Goal: Task Accomplishment & Management: Complete application form

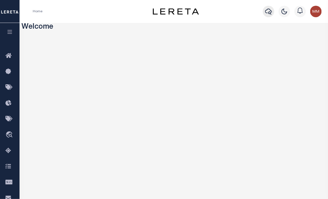
click at [269, 12] on icon "button" at bounding box center [268, 11] width 7 height 7
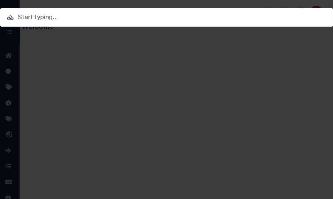
click at [255, 13] on div "Include Loans TBM Customers Borrowers Payments (Lender Non-Disb) Payments (Lend…" at bounding box center [166, 17] width 333 height 19
click at [171, 18] on input "text" at bounding box center [166, 18] width 333 height 10
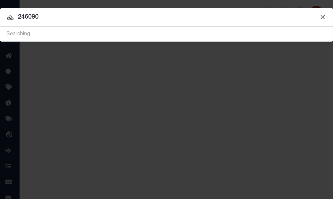
type input "246090"
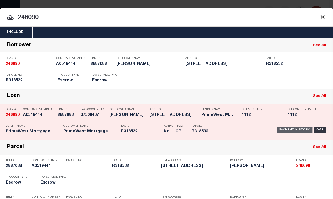
click at [295, 128] on div "Payment History" at bounding box center [294, 130] width 35 height 6
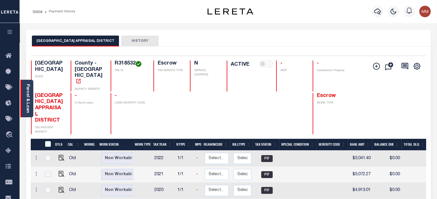
click at [29, 97] on link "Parcel & Loan" at bounding box center [28, 98] width 4 height 29
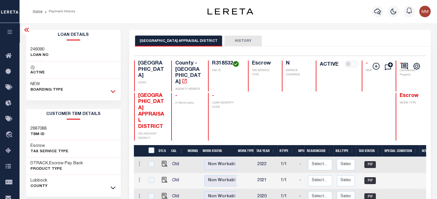
click at [111, 92] on icon at bounding box center [113, 91] width 5 height 6
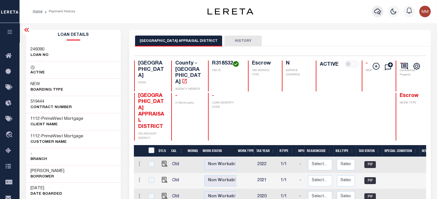
click at [328, 13] on button "button" at bounding box center [377, 11] width 11 height 11
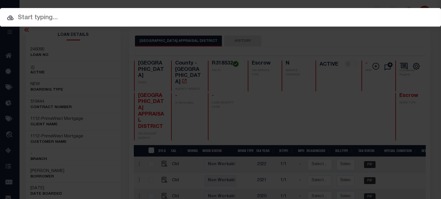
click at [245, 19] on input "text" at bounding box center [220, 18] width 441 height 10
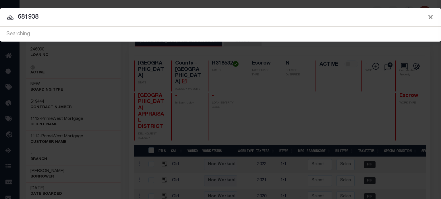
type input "681938"
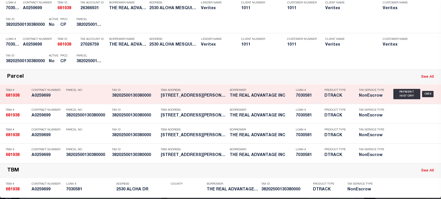
scroll to position [57, 0]
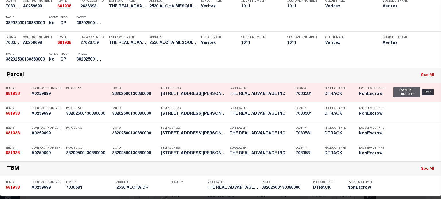
click at [328, 96] on div "Payment History" at bounding box center [407, 92] width 27 height 10
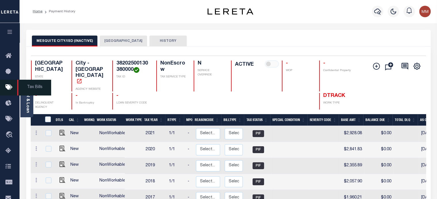
click at [8, 88] on icon at bounding box center [9, 87] width 9 height 7
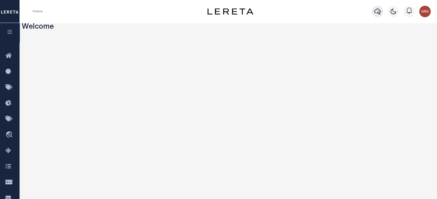
click at [328, 11] on icon "button" at bounding box center [377, 11] width 7 height 7
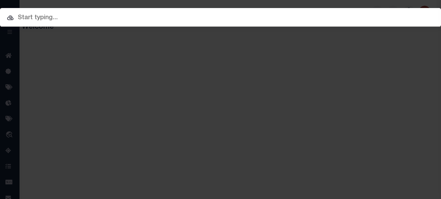
click at [307, 14] on input "text" at bounding box center [220, 18] width 441 height 10
paste input "800012-003-044-000"
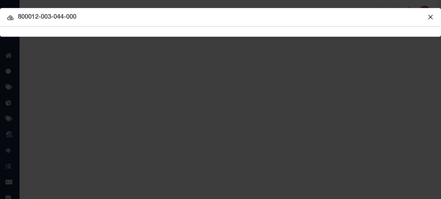
click at [17, 18] on input "800012-003-044-000" at bounding box center [220, 17] width 441 height 10
type input "800012-003-044-000"
drag, startPoint x: 70, startPoint y: 17, endPoint x: -3, endPoint y: 17, distance: 73.3
click at [0, 17] on html "Home Profile" at bounding box center [220, 152] width 441 height 305
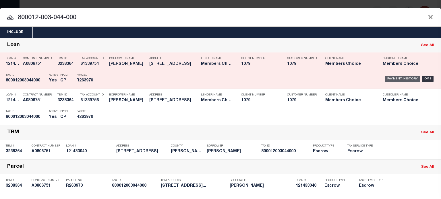
click at [328, 77] on div "Payment History" at bounding box center [402, 79] width 35 height 6
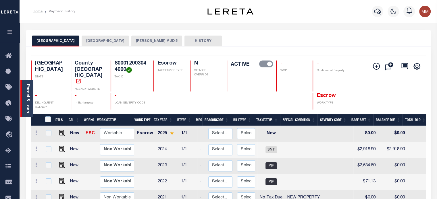
drag, startPoint x: 26, startPoint y: 102, endPoint x: 30, endPoint y: 101, distance: 3.5
click at [27, 102] on link "Parcel & Loan" at bounding box center [28, 98] width 4 height 29
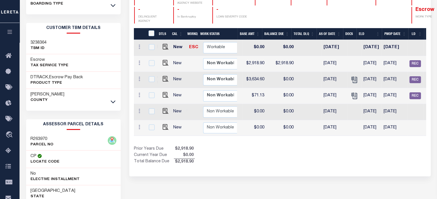
scroll to position [0, 214]
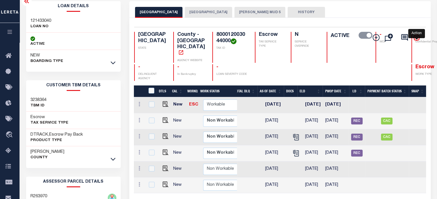
click at [418, 38] on icon "" at bounding box center [416, 37] width 7 height 7
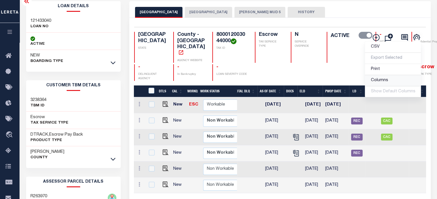
click at [378, 80] on span "Columns" at bounding box center [379, 80] width 17 height 4
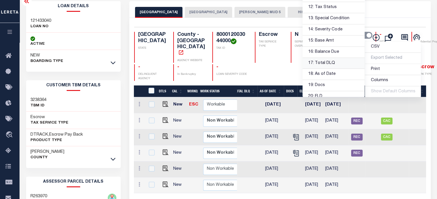
click at [329, 62] on link "17: Total DLQ" at bounding box center [334, 63] width 62 height 11
drag, startPoint x: 301, startPoint y: 193, endPoint x: 305, endPoint y: 193, distance: 3.7
click at [305, 193] on div "DTLS CAL WorkQ Work Status Work Type Tax Year RType MPO ReasonCode BillType Tax…" at bounding box center [280, 154] width 292 height 137
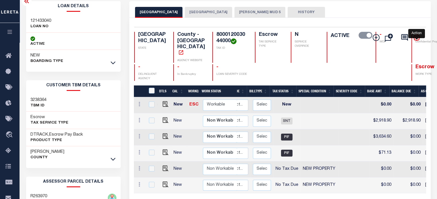
click at [418, 37] on icon "" at bounding box center [416, 37] width 3 height 3
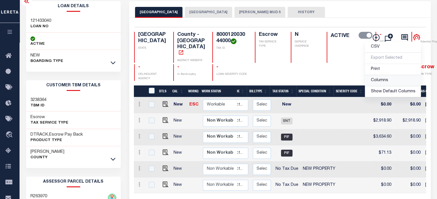
click at [377, 80] on span "Columns" at bounding box center [379, 80] width 17 height 4
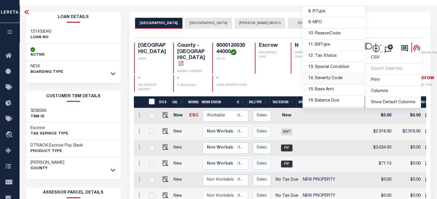
click at [326, 77] on link "14: Severity Code" at bounding box center [334, 78] width 62 height 11
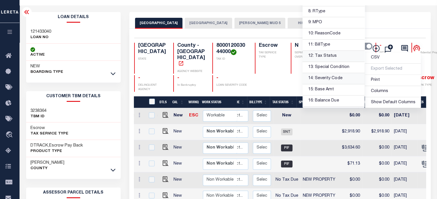
click at [323, 54] on link "12: Tax Status" at bounding box center [334, 56] width 62 height 11
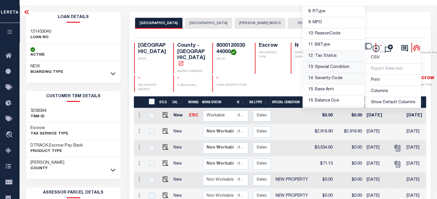
click at [324, 66] on link "13: Special Condition" at bounding box center [334, 67] width 62 height 11
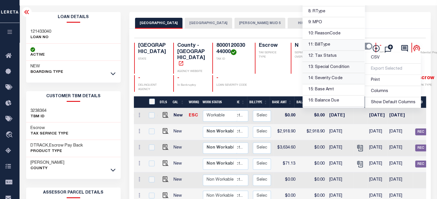
click at [324, 42] on link "11: BillType" at bounding box center [334, 45] width 62 height 11
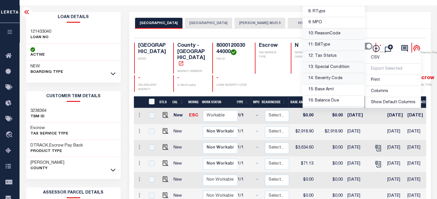
click at [325, 31] on link "10: ReasonCode" at bounding box center [334, 33] width 62 height 11
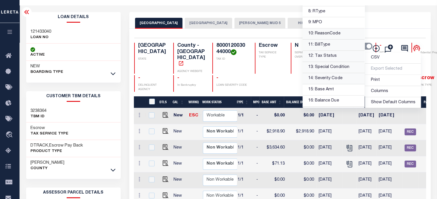
click at [327, 32] on link "10: ReasonCode" at bounding box center [334, 33] width 62 height 11
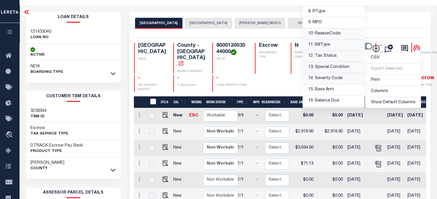
click at [316, 32] on link "10: ReasonCode" at bounding box center [334, 33] width 62 height 11
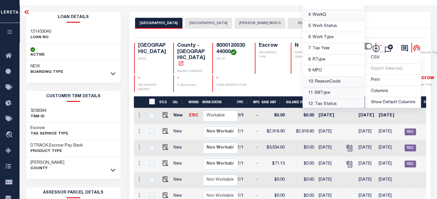
click at [326, 15] on link "4: WorkQ" at bounding box center [334, 15] width 62 height 11
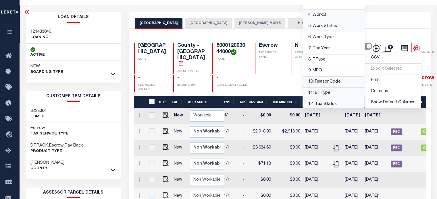
click at [325, 24] on link "5: Work Status" at bounding box center [334, 26] width 62 height 11
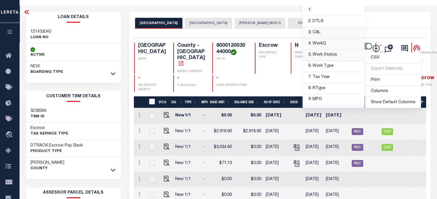
click at [316, 30] on link "3: CAL" at bounding box center [334, 32] width 62 height 11
click at [316, 88] on link "8: RType" at bounding box center [334, 88] width 62 height 11
click at [319, 99] on link "9: MPO" at bounding box center [334, 99] width 62 height 11
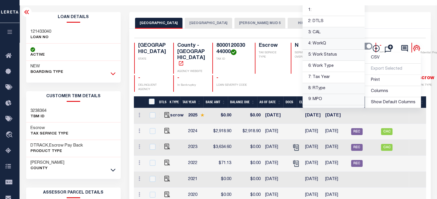
click at [114, 76] on icon at bounding box center [113, 74] width 5 height 6
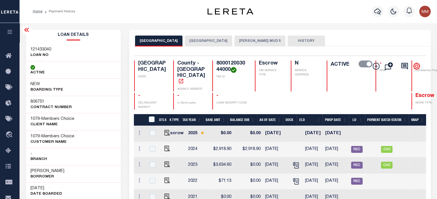
scroll to position [0, 0]
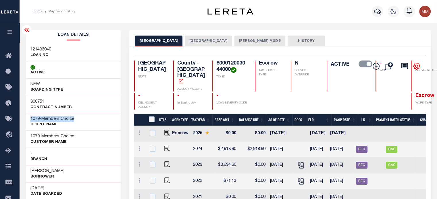
drag, startPoint x: 28, startPoint y: 120, endPoint x: 71, endPoint y: 122, distance: 43.7
click at [83, 120] on div "1079 - Members Choice CLIENT Name" at bounding box center [73, 122] width 95 height 18
copy h3 "1079 - Members Choice"
drag, startPoint x: 30, startPoint y: 49, endPoint x: 60, endPoint y: 55, distance: 30.3
click at [60, 55] on div "121433040 LOAN NO" at bounding box center [73, 53] width 95 height 18
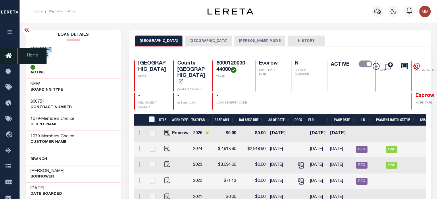
copy div "121433040 LOAN NO"
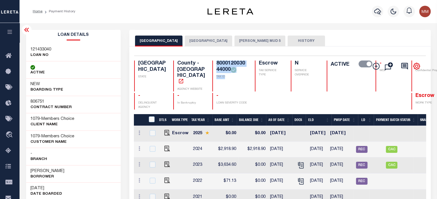
drag, startPoint x: 199, startPoint y: 60, endPoint x: 214, endPoint y: 81, distance: 25.5
click at [214, 81] on div "800012003044000 TAX ID" at bounding box center [229, 76] width 35 height 31
copy div "800012003044000 TAX ID"
drag, startPoint x: 27, startPoint y: 171, endPoint x: 51, endPoint y: 155, distance: 28.5
click at [80, 176] on div "Adewale W Adigun Borrower" at bounding box center [73, 174] width 95 height 18
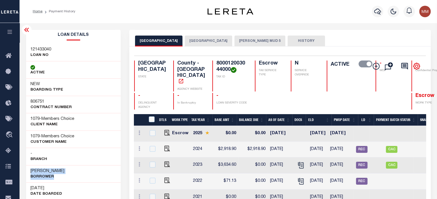
copy div "Adewale W Adigun Borrower"
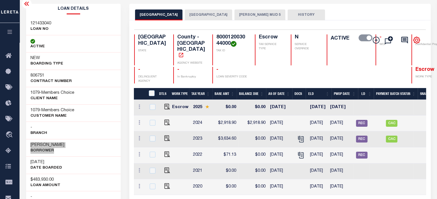
scroll to position [57, 0]
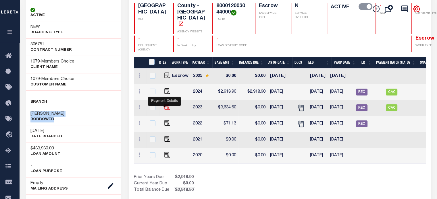
click at [164, 104] on img "" at bounding box center [167, 107] width 6 height 6
checkbox input "true"
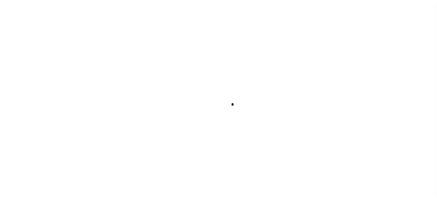
checkbox input "false"
type input "[DATE]"
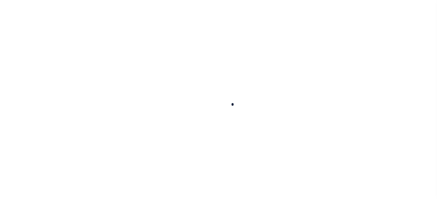
type input "[DATE]"
type input "$3,634.6"
type input "$0"
select select "PIF"
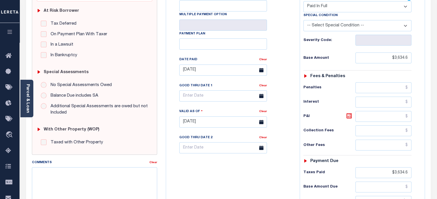
scroll to position [234, 0]
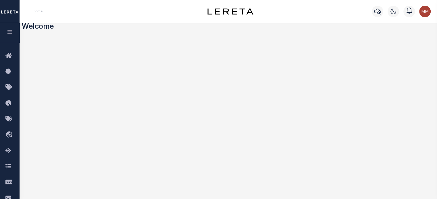
click at [10, 34] on icon "button" at bounding box center [10, 31] width 7 height 5
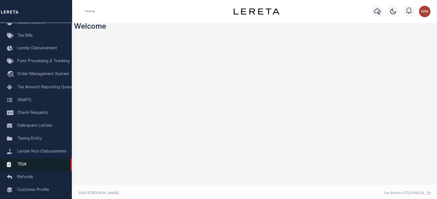
scroll to position [82, 0]
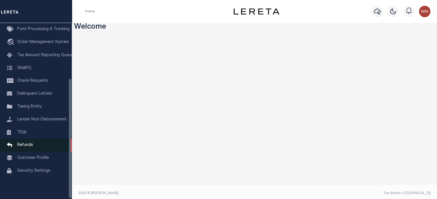
click at [26, 145] on span "Refunds" at bounding box center [25, 145] width 16 height 4
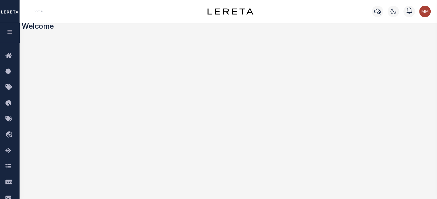
click at [12, 33] on icon "button" at bounding box center [10, 31] width 7 height 5
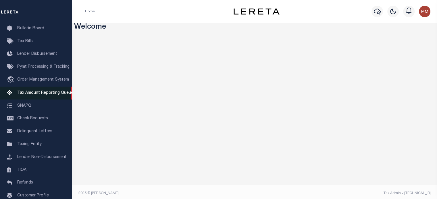
scroll to position [78, 0]
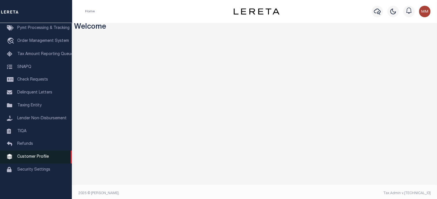
click at [31, 159] on span "Customer Profile" at bounding box center [33, 157] width 32 height 4
